Goal: Complete application form: Complete application form

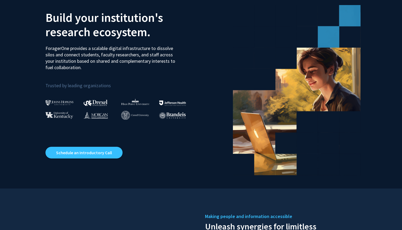
scroll to position [8, 0]
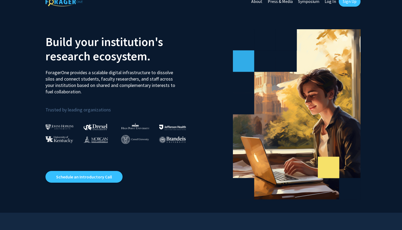
click at [328, 2] on link "Log In" at bounding box center [330, 1] width 17 height 19
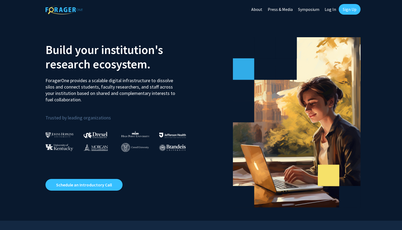
select select
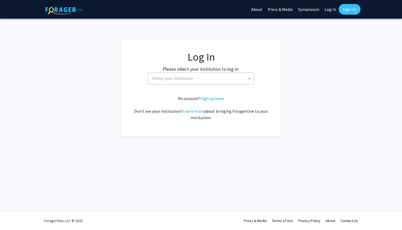
click at [213, 73] on span "Select your institution" at bounding box center [202, 78] width 104 height 11
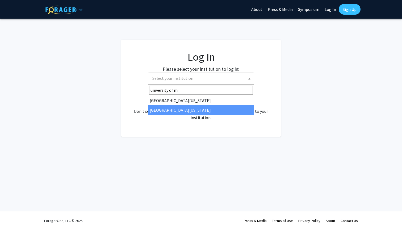
type input "university of m"
select select "33"
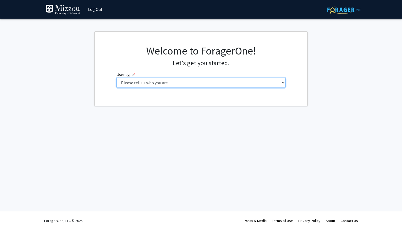
select select "1: undergrad"
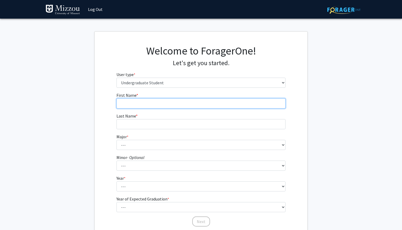
click at [170, 101] on input "First Name * required" at bounding box center [201, 103] width 169 height 10
type input "k"
type input "Kale"
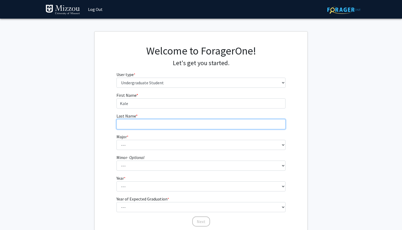
click at [173, 123] on input "Last Name * required" at bounding box center [201, 124] width 169 height 10
type input "Rollins"
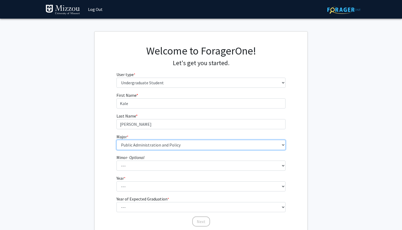
select select "135: 2628"
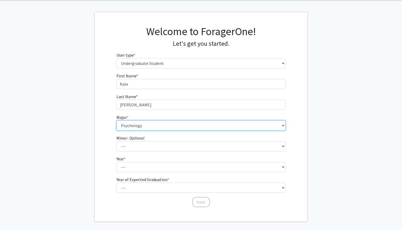
scroll to position [28, 0]
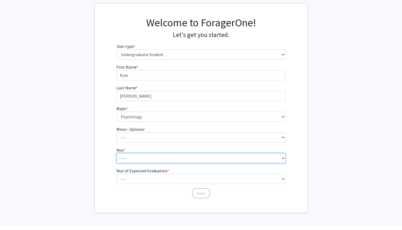
select select "3: junior"
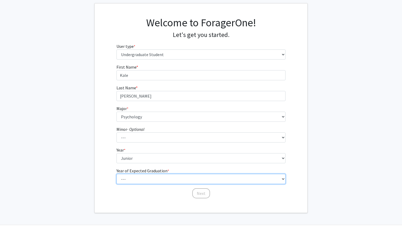
select select "2: 2026"
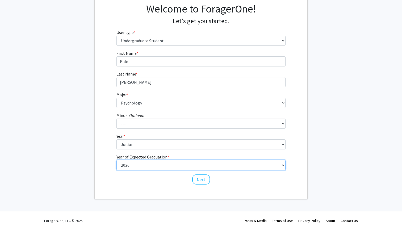
scroll to position [42, 0]
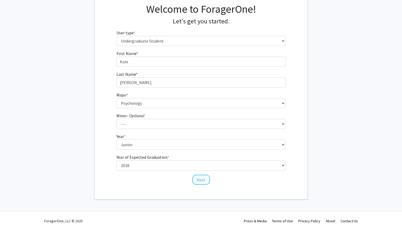
click at [200, 178] on button "Next" at bounding box center [201, 180] width 18 height 10
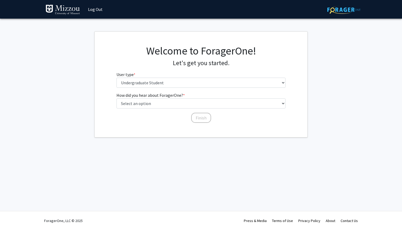
scroll to position [0, 0]
click at [200, 118] on button "Finish" at bounding box center [201, 118] width 20 height 10
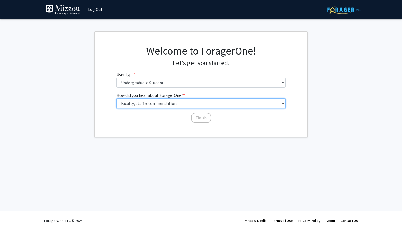
select select "3: university_website"
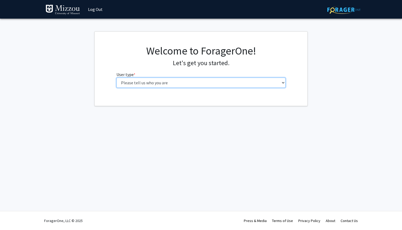
select select "1: undergrad"
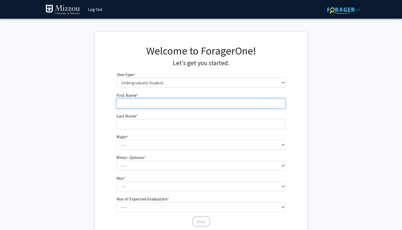
click at [181, 105] on input "First Name * required" at bounding box center [201, 103] width 169 height 10
type input "Kale"
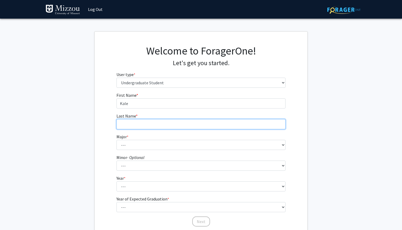
click at [164, 126] on input "Last Name * required" at bounding box center [201, 124] width 169 height 10
type input "Rollins"
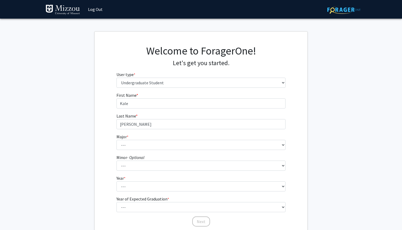
click at [151, 154] on form "First Name * required Kale Last Name * required Rollins Major * required --- Ag…" at bounding box center [201, 157] width 169 height 130
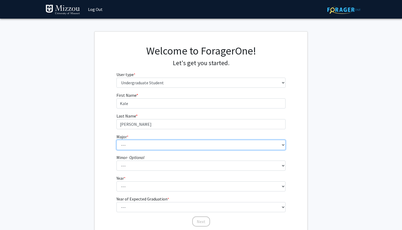
select select "135: 2628"
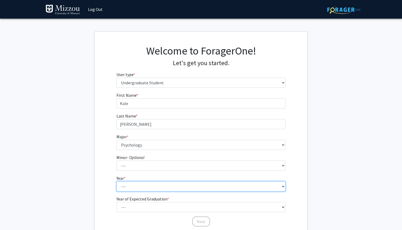
select select "3: junior"
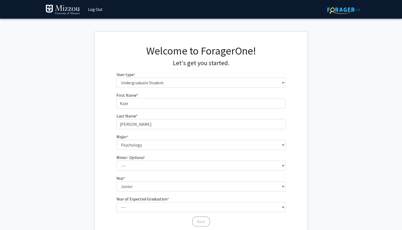
click at [140, 201] on label "Year of Expected Graduation * required" at bounding box center [143, 199] width 53 height 6
click at [140, 192] on select "--- First-year Sophomore Junior Senior Postbaccalaureate Certificate" at bounding box center [201, 186] width 169 height 10
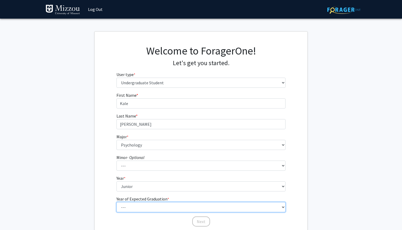
select select "2: 2026"
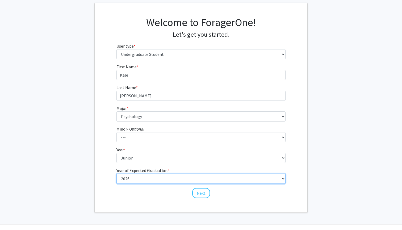
scroll to position [28, 0]
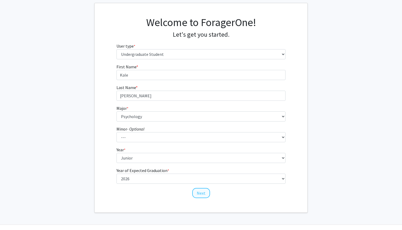
click at [201, 192] on button "Next" at bounding box center [201, 193] width 18 height 10
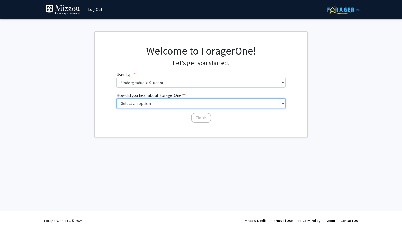
select select "2: faculty_recommendation"
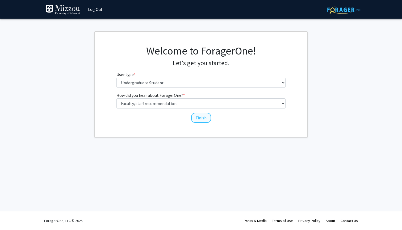
click at [201, 118] on button "Finish" at bounding box center [201, 118] width 20 height 10
